Goal: Communication & Community: Answer question/provide support

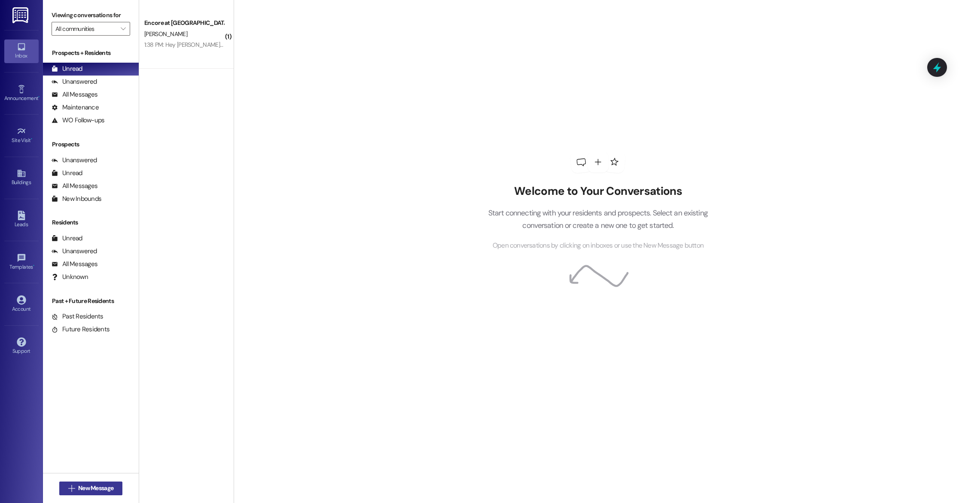
click at [87, 484] on span "New Message" at bounding box center [95, 488] width 35 height 9
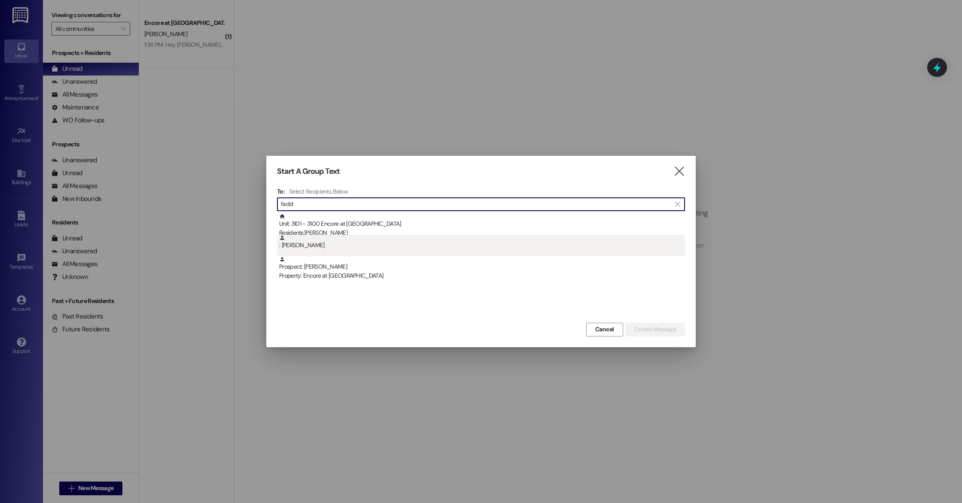
type input "fadd"
click at [469, 239] on div ": [PERSON_NAME]" at bounding box center [482, 242] width 406 height 15
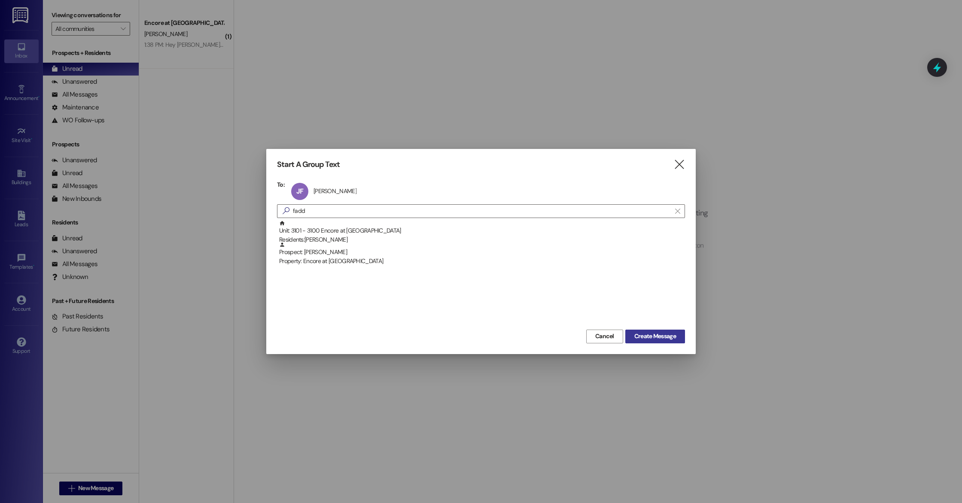
click at [661, 335] on span "Create Message" at bounding box center [655, 336] width 42 height 9
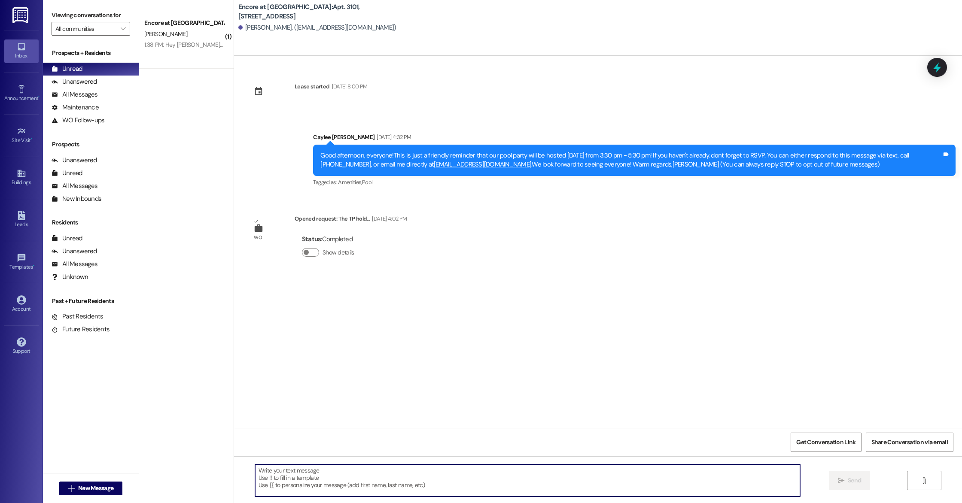
click at [536, 466] on textarea at bounding box center [527, 481] width 545 height 32
click at [392, 471] on textarea "Good morning, [PERSON_NAME]! Please disregard the email sent by entrata. We hav…" at bounding box center [527, 481] width 545 height 32
click at [612, 477] on textarea "Good morning, [PERSON_NAME]! Please disregard the email sent by Entrata. We hav…" at bounding box center [527, 481] width 545 height 32
type textarea "Good morning, [PERSON_NAME]! Please disregard the email sent by Entrata. We hav…"
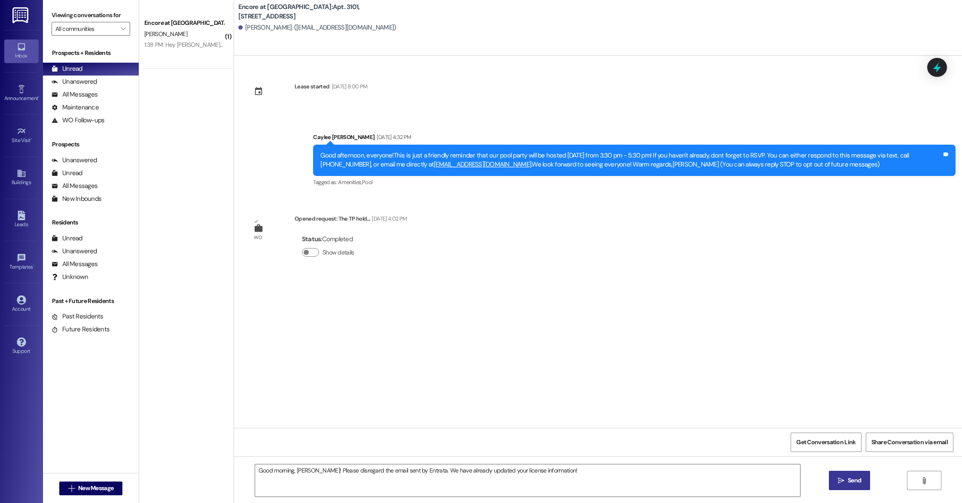
click at [832, 481] on button " Send" at bounding box center [850, 480] width 42 height 19
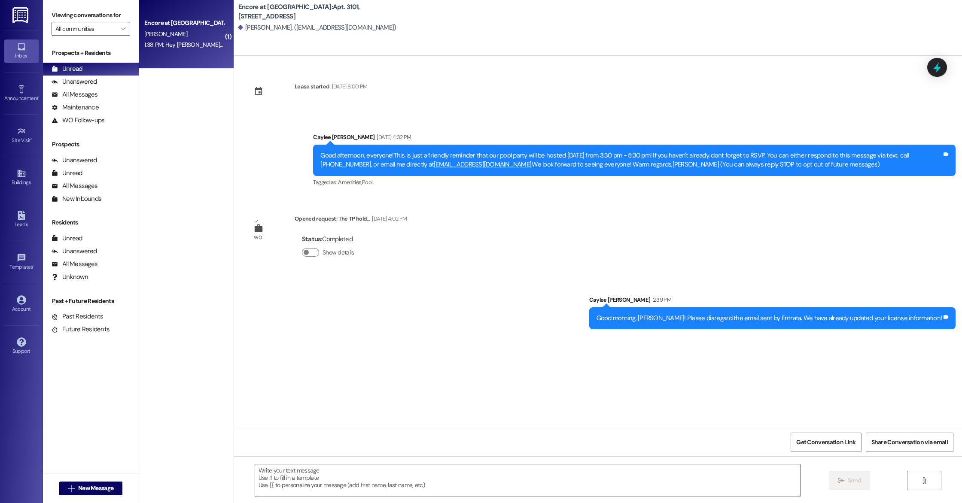
click at [174, 50] on div "1:38 PM: Hey [PERSON_NAME]. Before I complete the app.. I would like to see the…" at bounding box center [183, 45] width 81 height 11
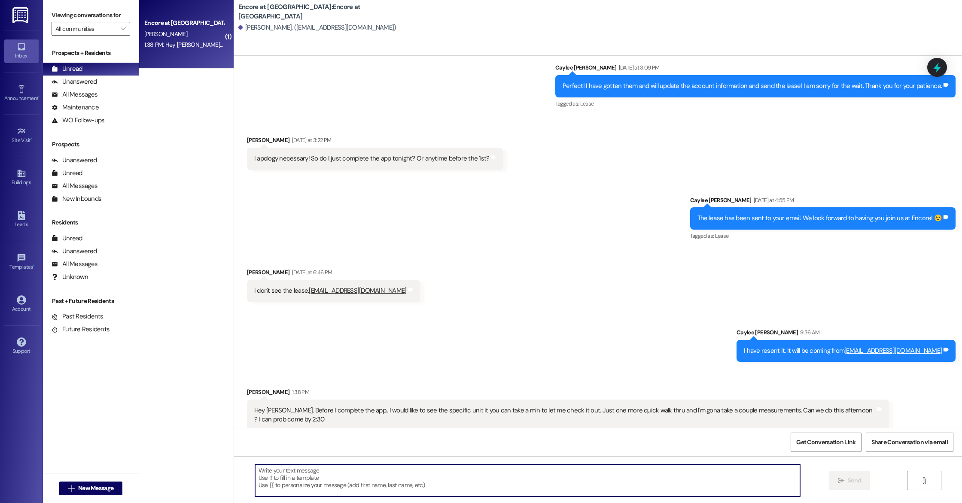
click at [381, 483] on textarea at bounding box center [527, 481] width 545 height 32
click at [361, 471] on textarea "Good afternoon, the only appointment availibility that I have [DATE] is for 3pm…" at bounding box center [527, 481] width 545 height 32
click at [466, 467] on textarea "Good afternoon, the only appointment availability that I have [DATE] is for 3pm…" at bounding box center [527, 481] width 545 height 32
click at [479, 477] on textarea "Good afternoon, the only appointment availability that I have [DATE] is for 3pm…" at bounding box center [527, 481] width 545 height 32
click at [444, 472] on textarea "Good afternoon, the only appointment availability that I have [DATE] is for 3pm…" at bounding box center [527, 481] width 545 height 32
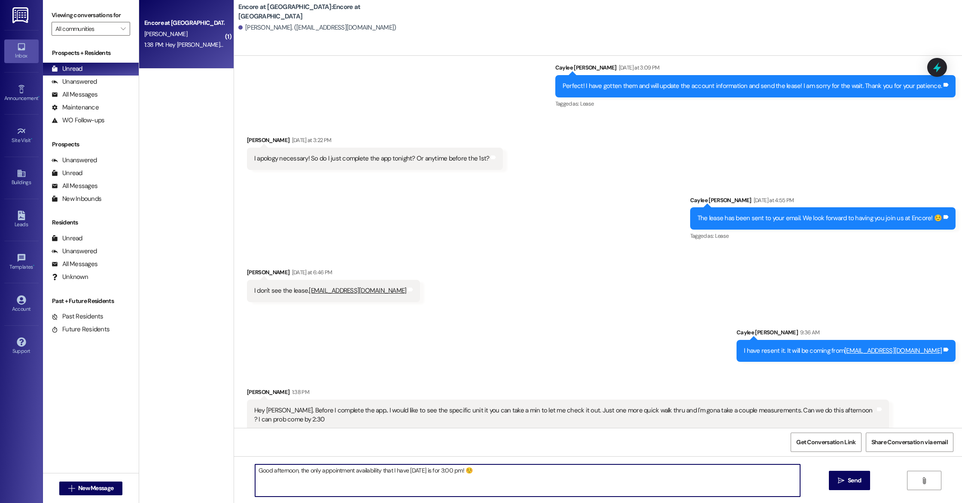
drag, startPoint x: 291, startPoint y: 472, endPoint x: 235, endPoint y: 472, distance: 55.8
click at [235, 472] on div "Good afternoon, the only appointment availability that I have [DATE] is for 3:0…" at bounding box center [598, 489] width 728 height 64
click at [455, 473] on textarea "Hello, the only appointment availability that I have [DATE] is for 3:00 pm! ☺️" at bounding box center [527, 481] width 545 height 32
type textarea "Hello, the only appointment availability that I have [DATE] is for 3:00 pm! ☺️ …"
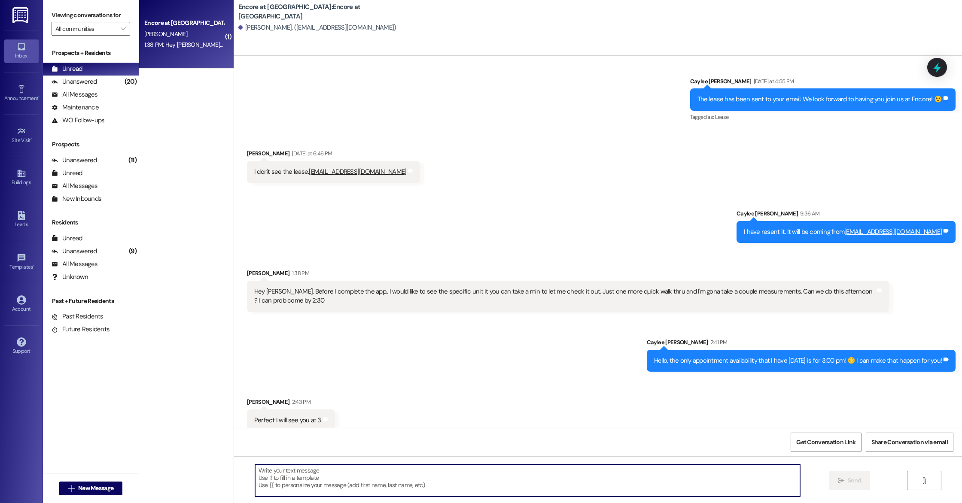
scroll to position [2775, 0]
